Goal: Task Accomplishment & Management: Complete application form

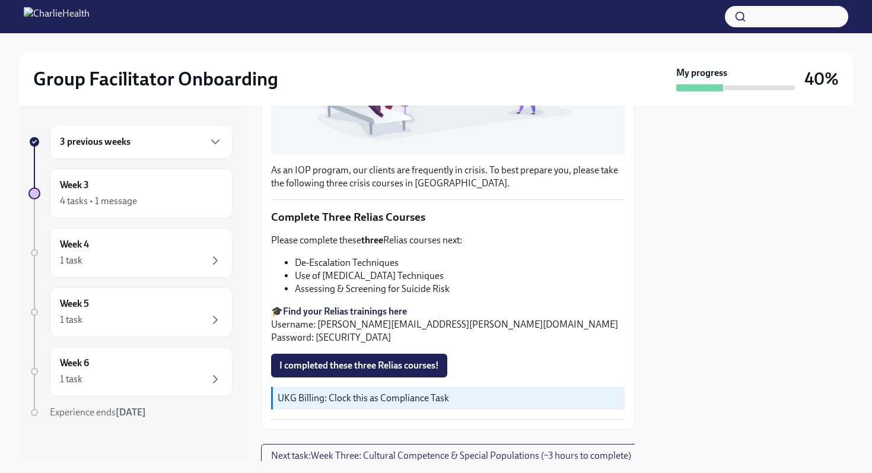
scroll to position [387, 0]
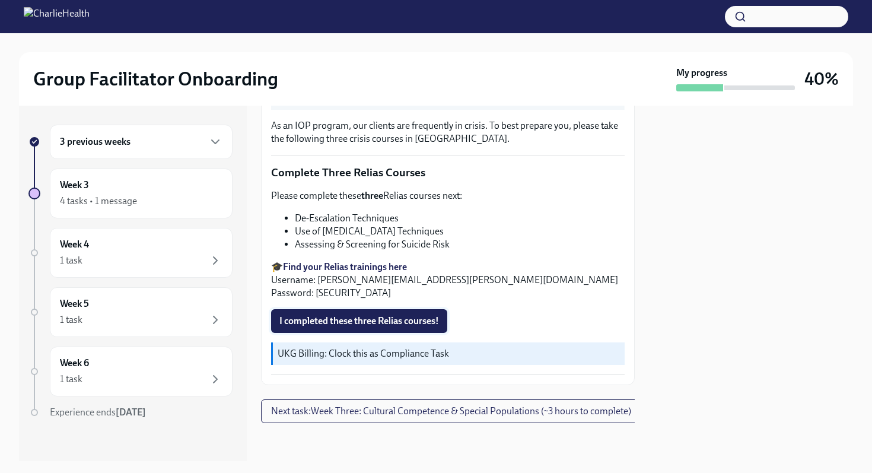
click at [328, 324] on span "I completed these three Relias courses!" at bounding box center [359, 321] width 160 height 12
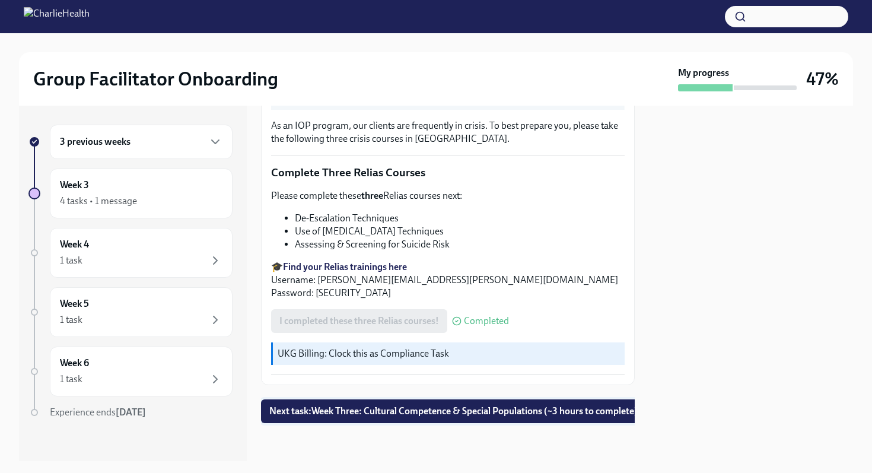
click at [342, 413] on span "Next task : Week Three: Cultural Competence & Special Populations (~3 hours to …" at bounding box center [453, 411] width 368 height 12
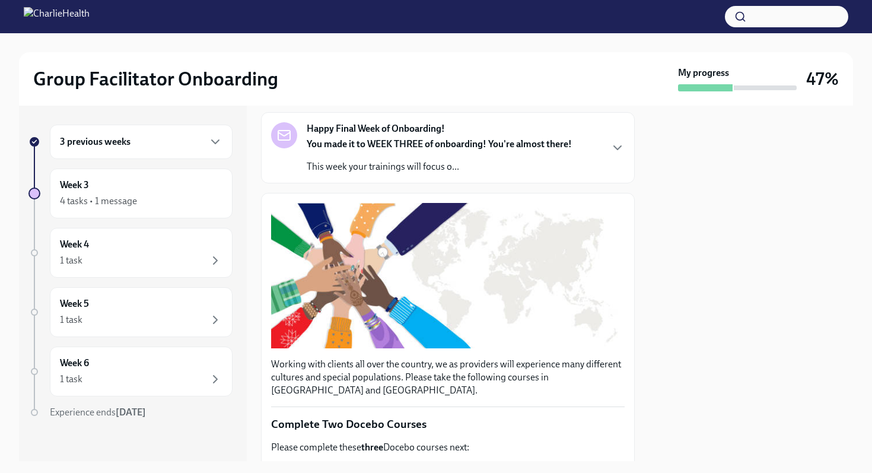
scroll to position [81, 0]
click at [615, 146] on icon "button" at bounding box center [617, 148] width 14 height 14
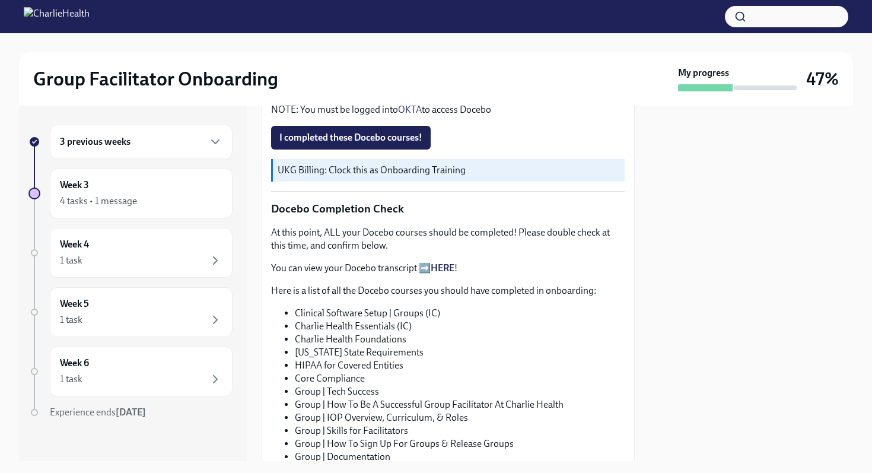
scroll to position [795, 0]
